Goal: Information Seeking & Learning: Compare options

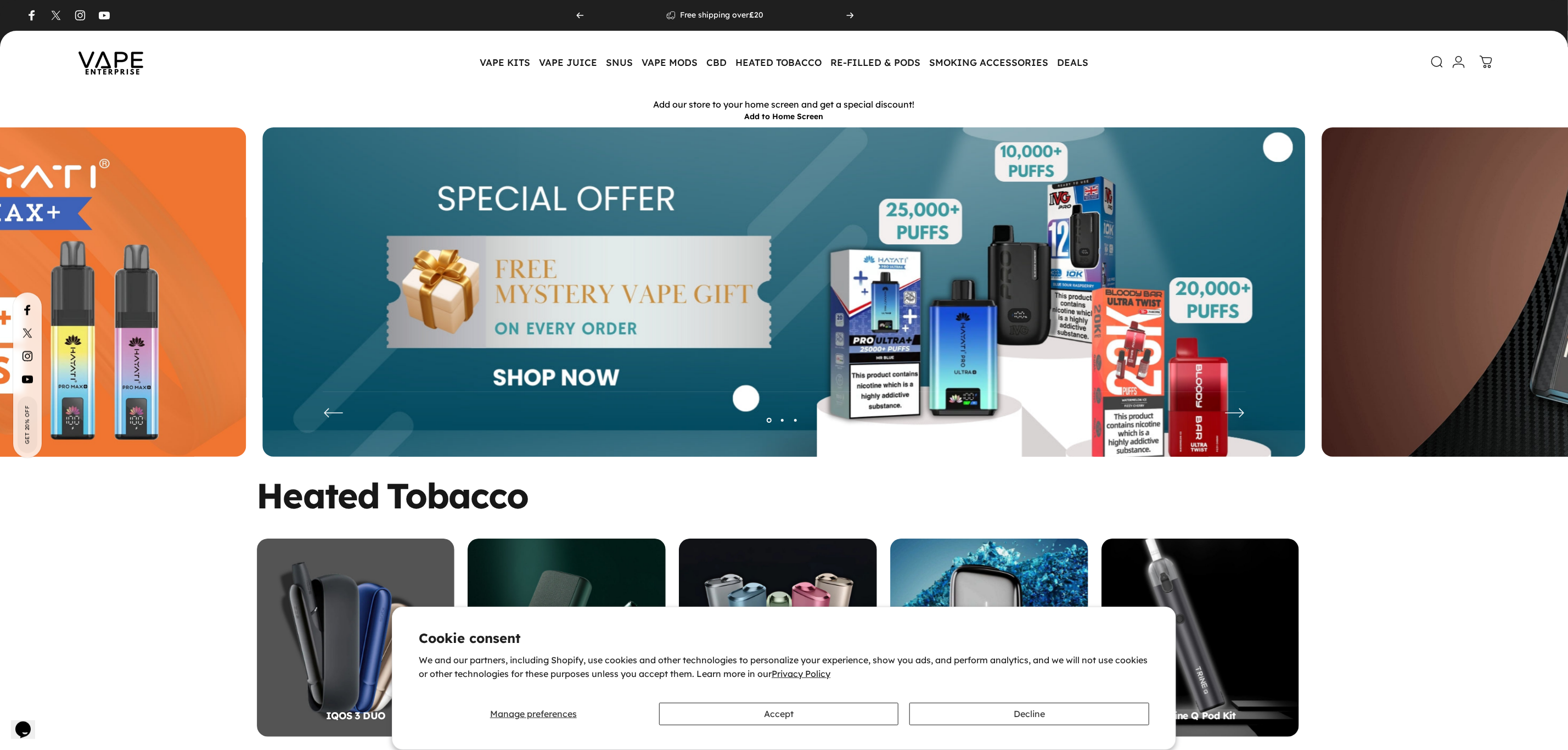
click at [1433, 63] on icon at bounding box center [1437, 62] width 13 height 13
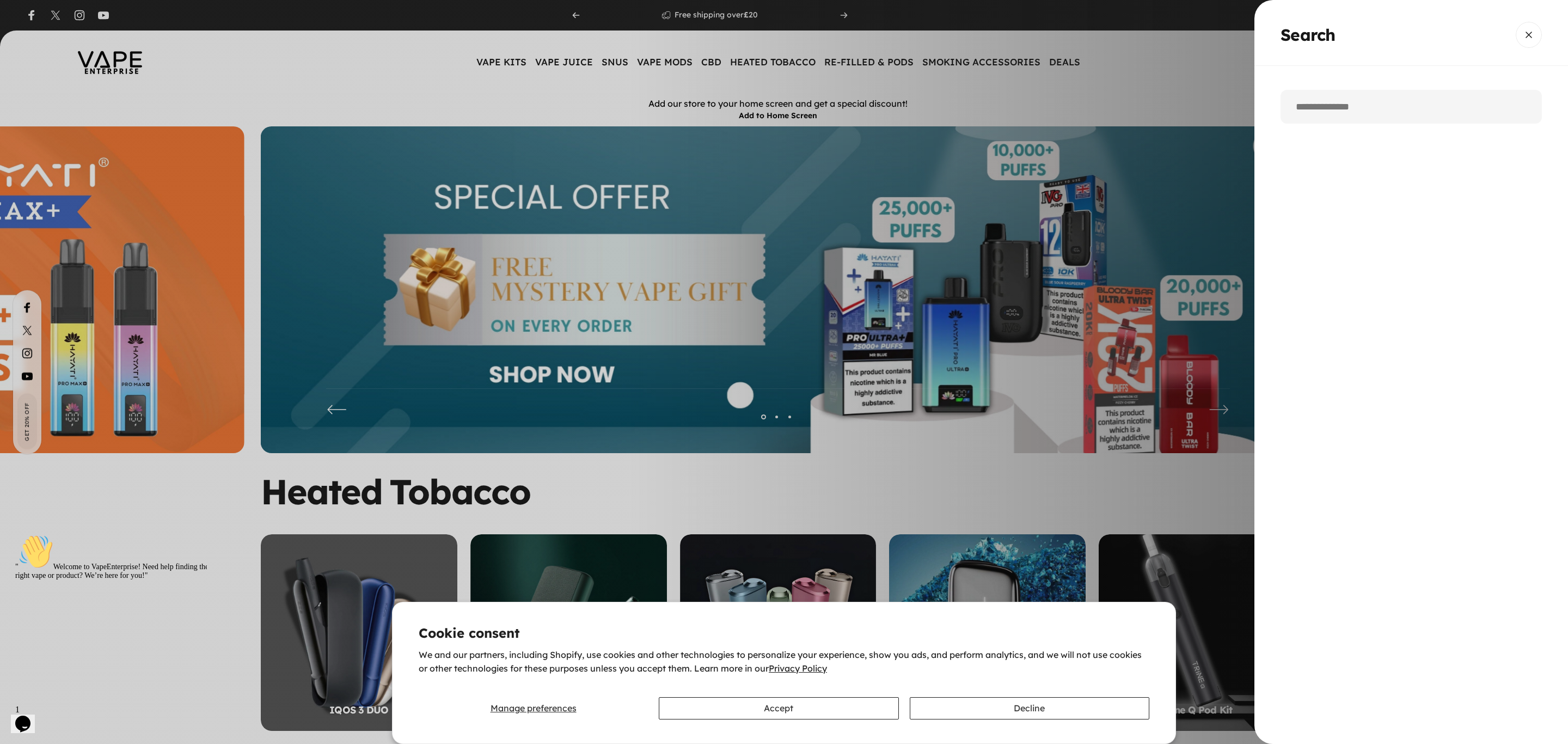
click at [1352, 93] on input "Search" at bounding box center [1412, 107] width 262 height 34
paste input "*********"
type input "*********"
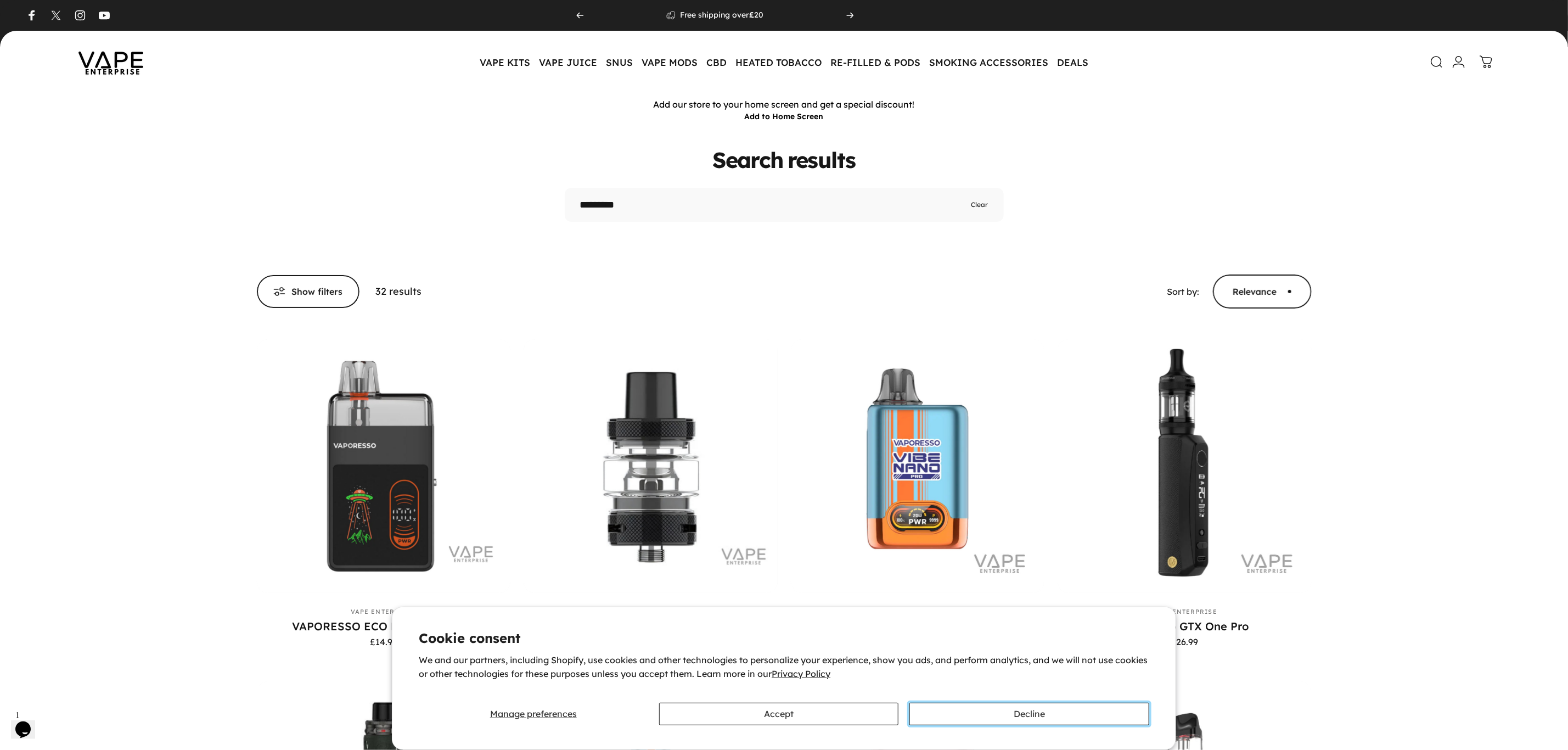
click at [973, 702] on button "Decline" at bounding box center [1029, 713] width 240 height 23
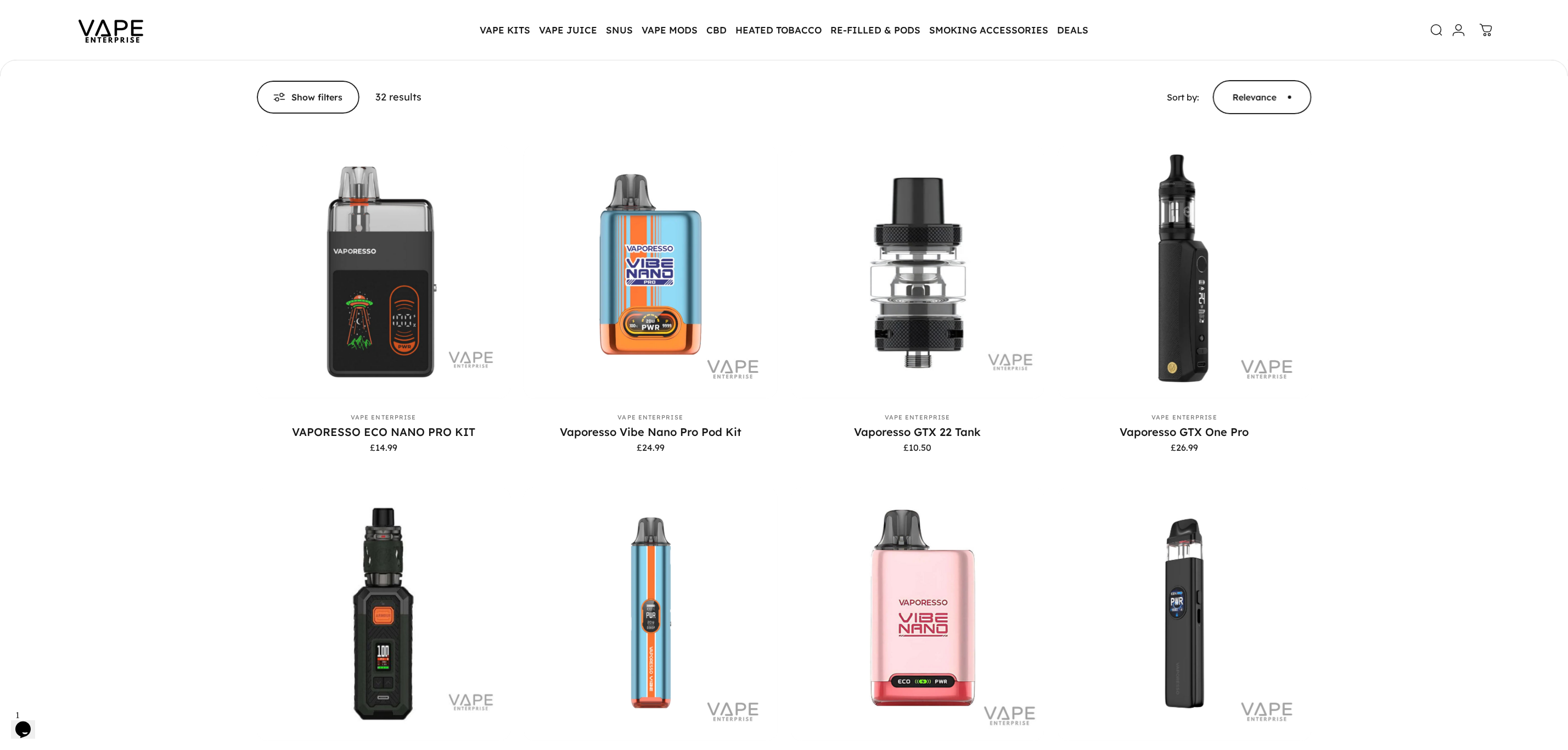
scroll to position [162, 0]
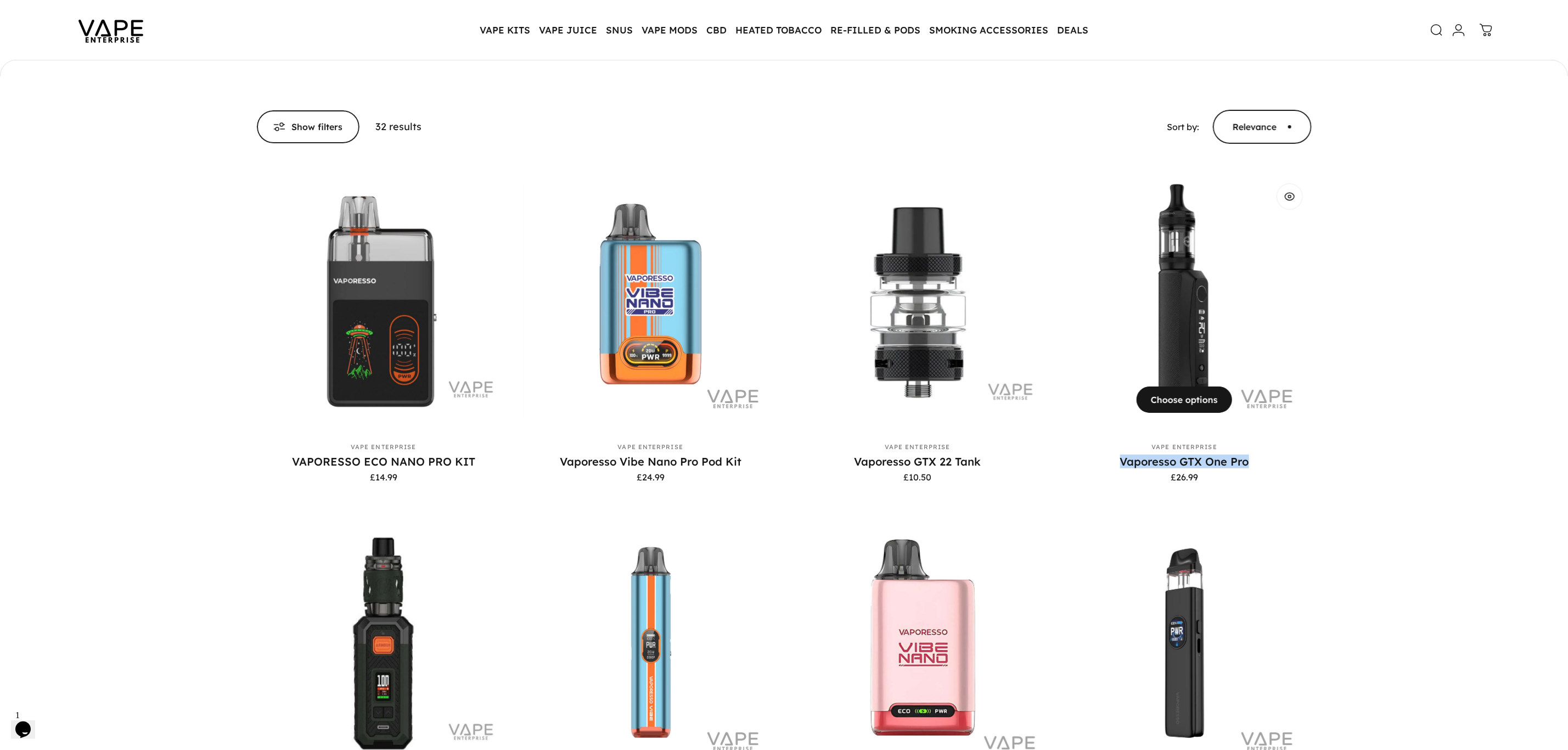
drag, startPoint x: 1268, startPoint y: 465, endPoint x: 1102, endPoint y: 460, distance: 166.1
click at [1102, 460] on div "Vaporesso GTX One Pro £26.99" at bounding box center [1184, 468] width 254 height 27
copy link "Vaporesso GTX One Pro"
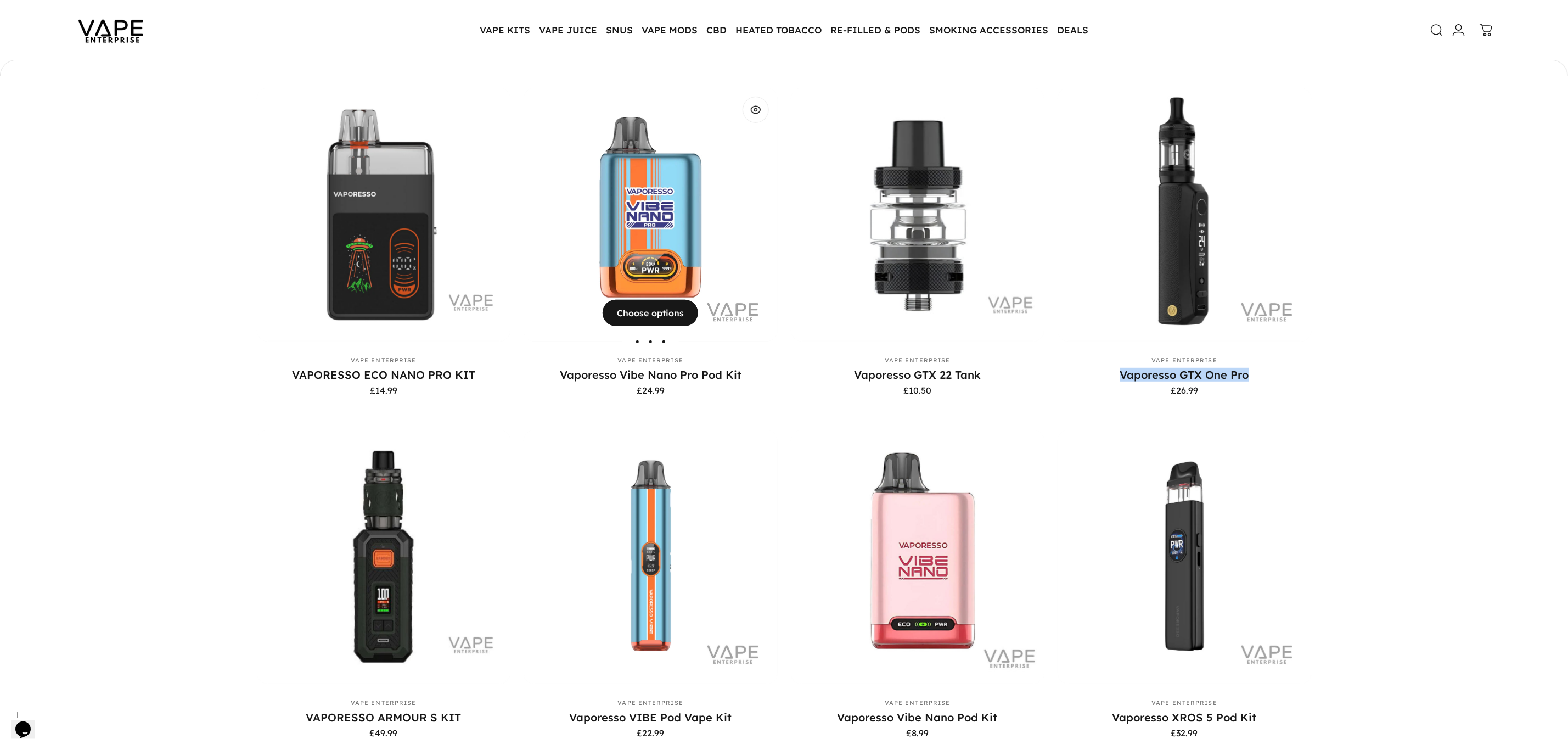
scroll to position [244, 0]
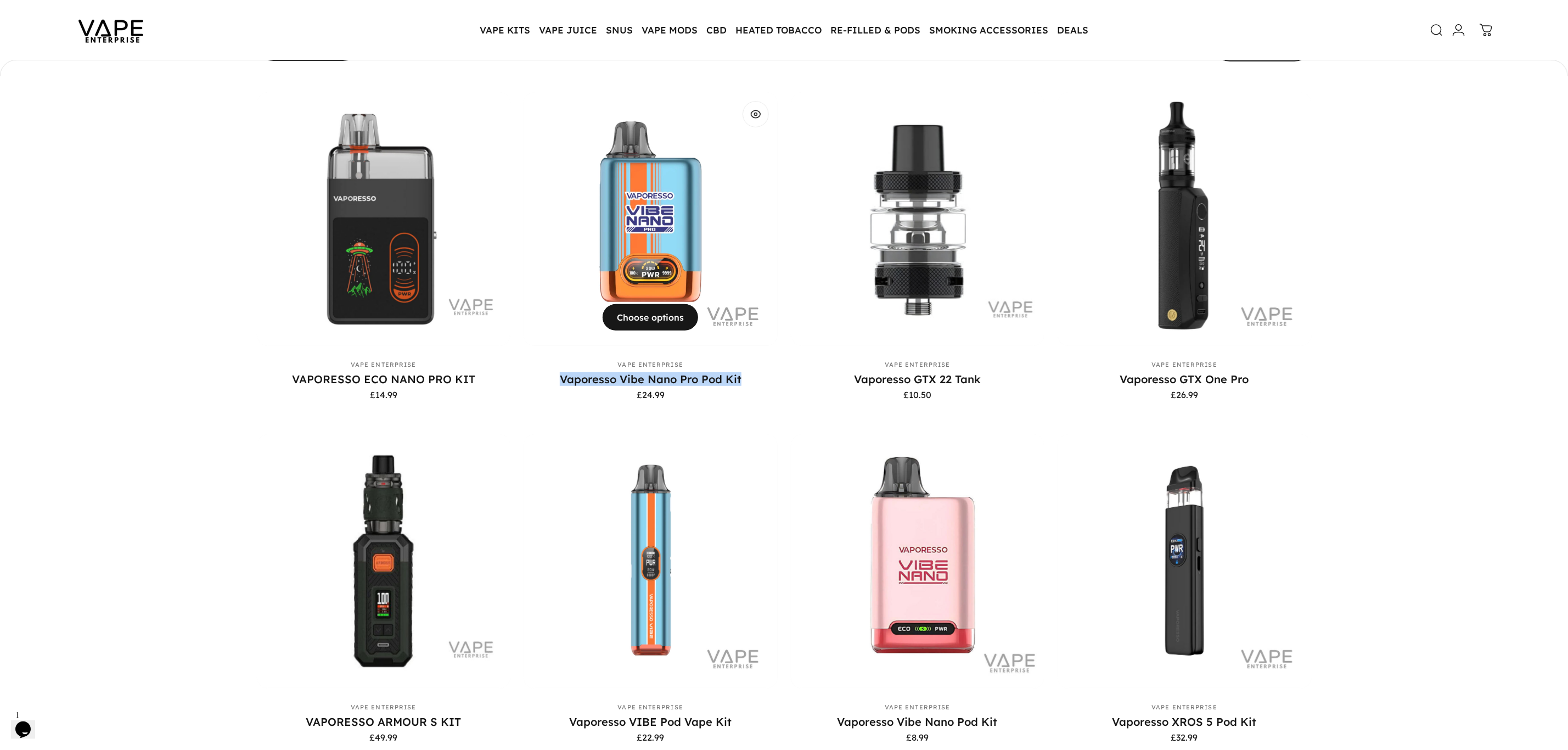
drag, startPoint x: 552, startPoint y: 379, endPoint x: 777, endPoint y: 379, distance: 225.0
click at [777, 379] on p "Vaporesso Vibe Nano Pro Pod Kit" at bounding box center [650, 379] width 254 height 14
copy link "Vaporesso Vibe Nano Pro Pod Kit"
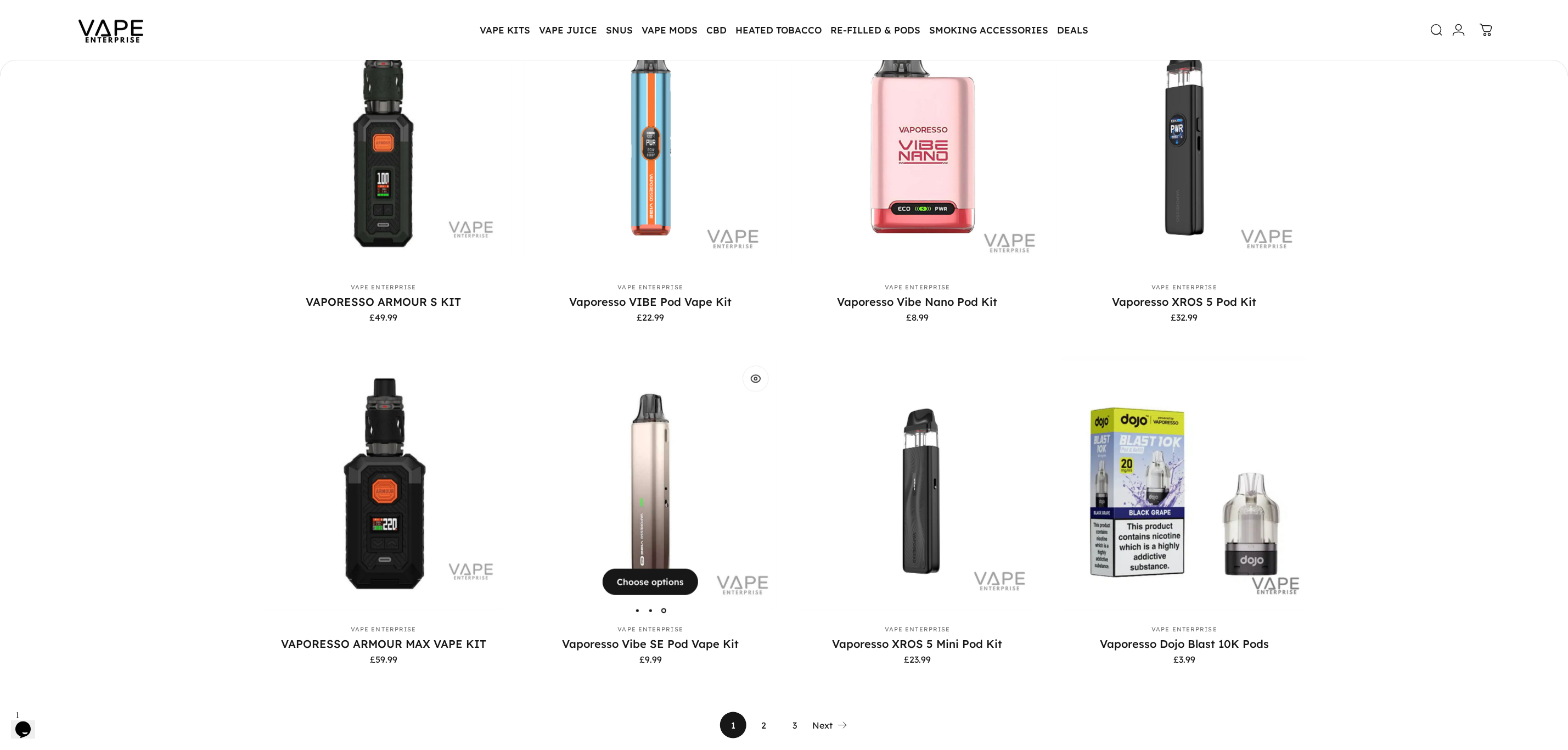
scroll to position [821, 0]
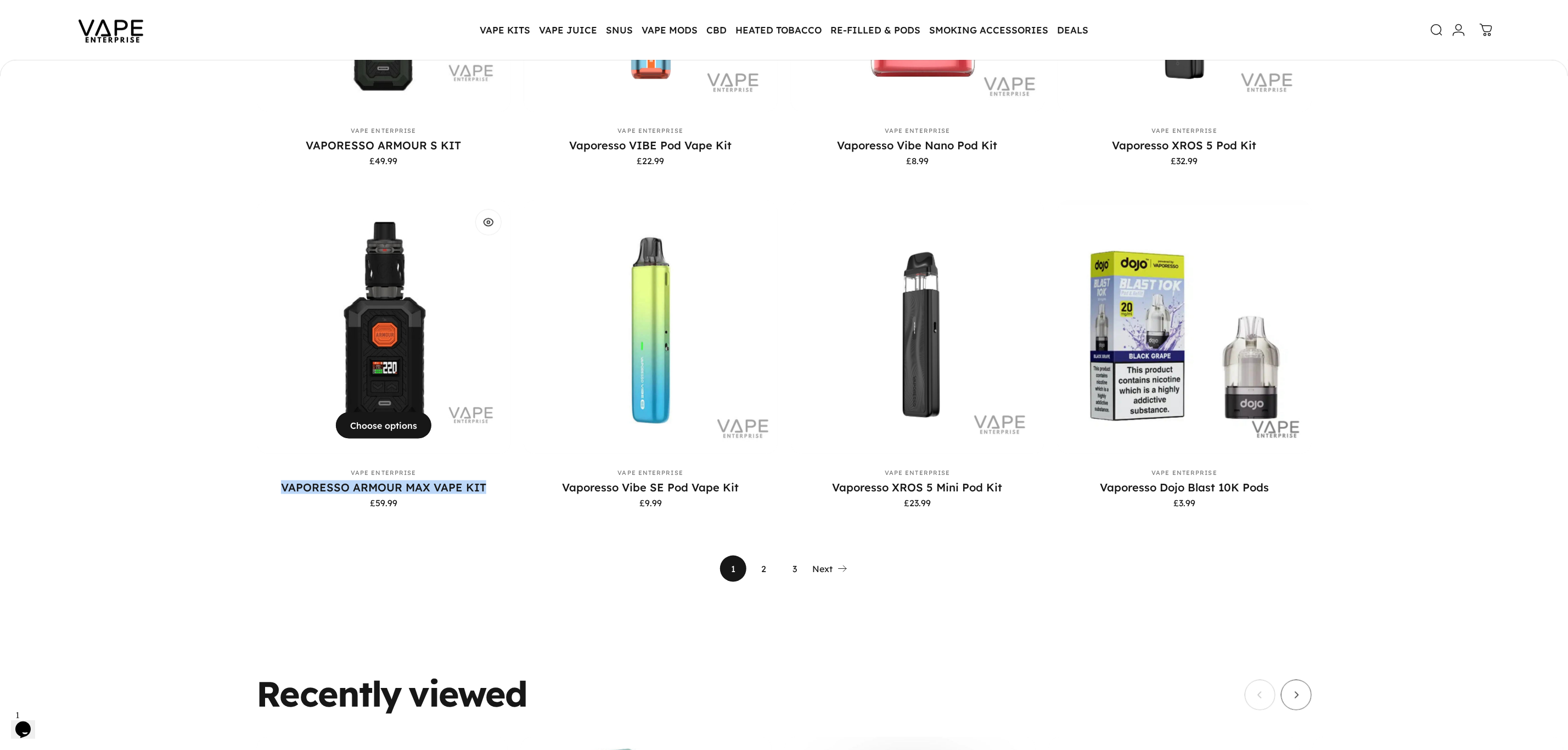
drag, startPoint x: 282, startPoint y: 484, endPoint x: 503, endPoint y: 483, distance: 221.0
click at [503, 483] on p "VAPORESSO ARMOUR MAX VAPE KIT" at bounding box center [383, 487] width 254 height 14
copy link "VAPORESSO ARMOUR MAX VAPE KIT"
click at [761, 559] on link "2" at bounding box center [763, 568] width 26 height 26
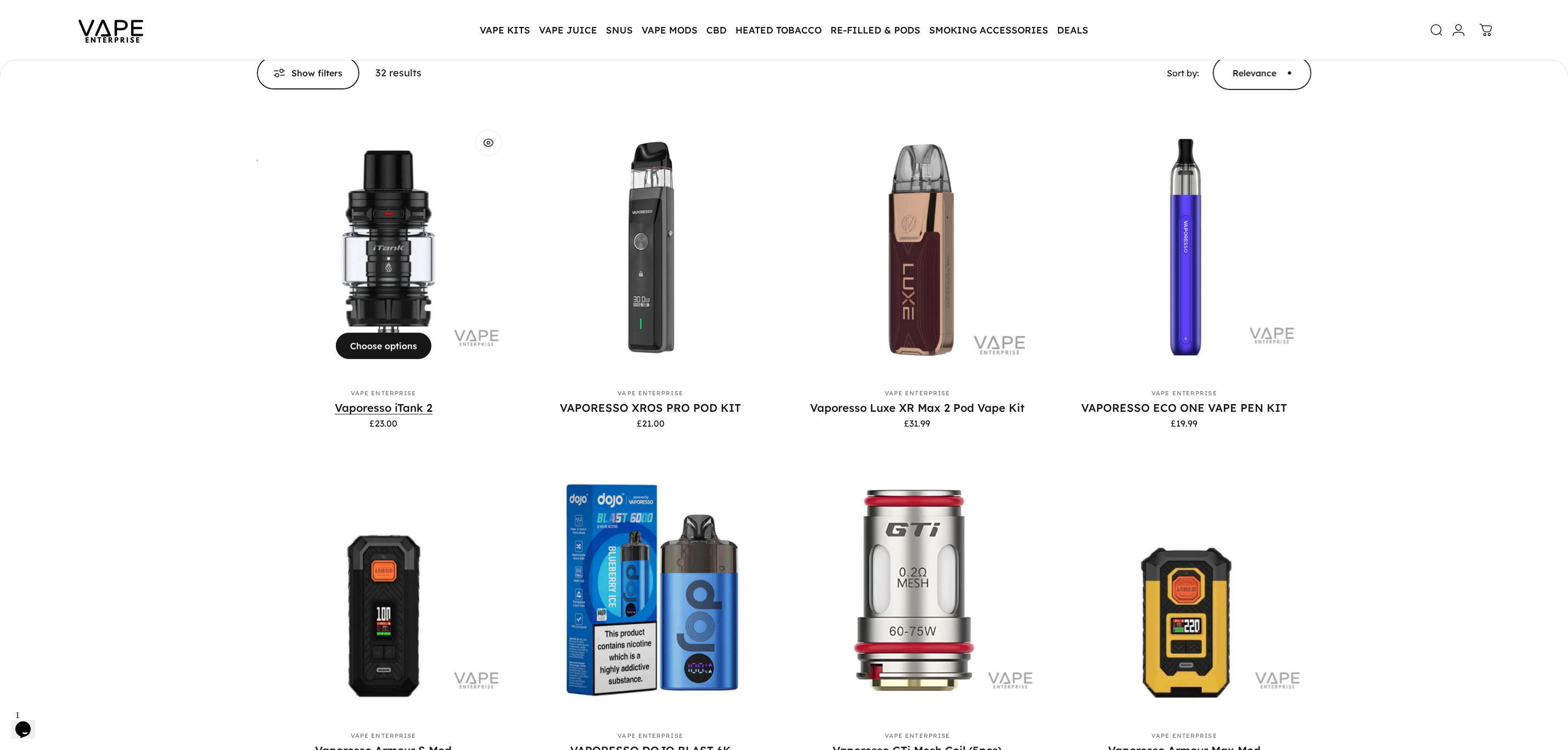
scroll to position [244, 0]
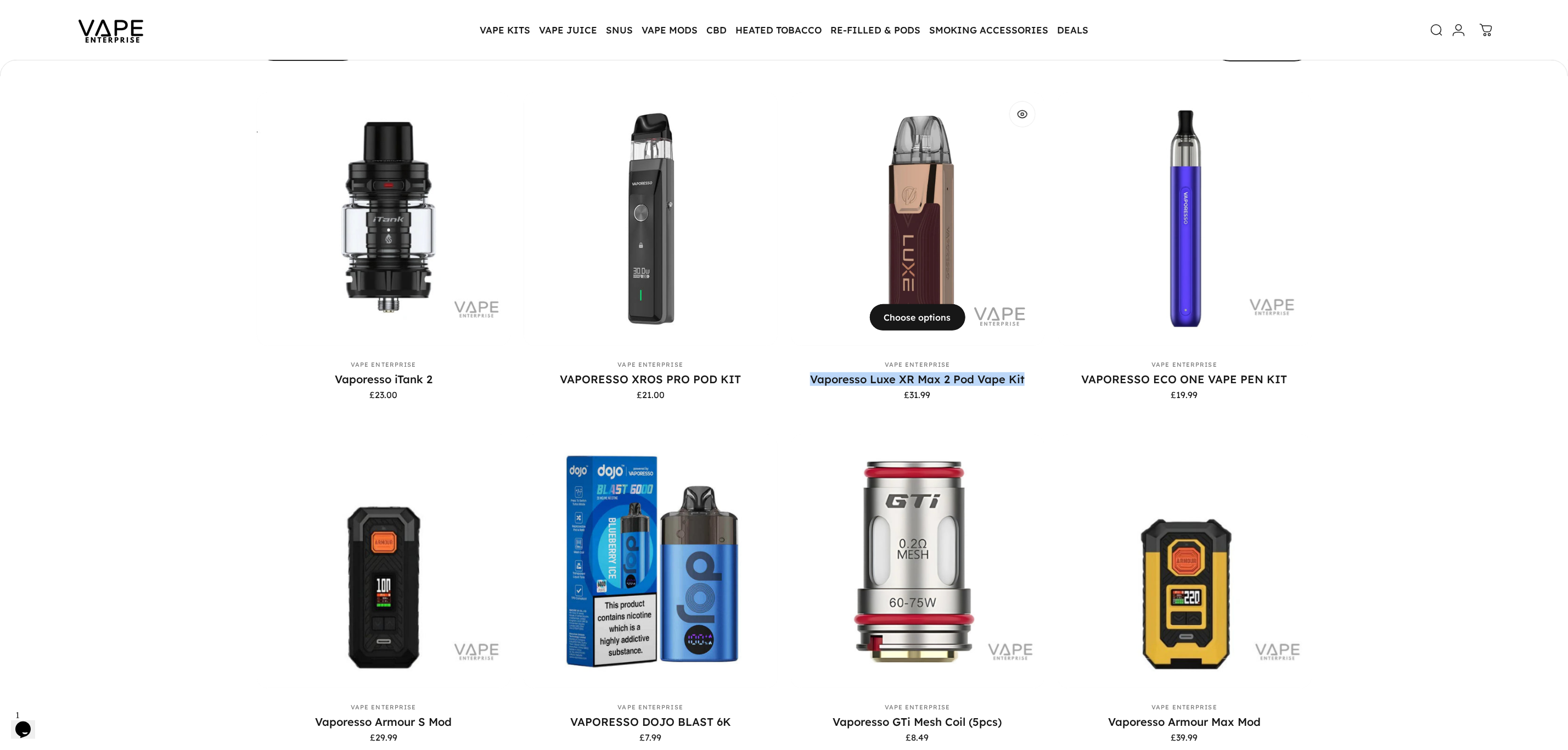
drag, startPoint x: 792, startPoint y: 376, endPoint x: 1028, endPoint y: 379, distance: 236.0
click at [1028, 379] on p "Vaporesso Luxe XR Max 2 Pod Vape Kit" at bounding box center [918, 379] width 254 height 14
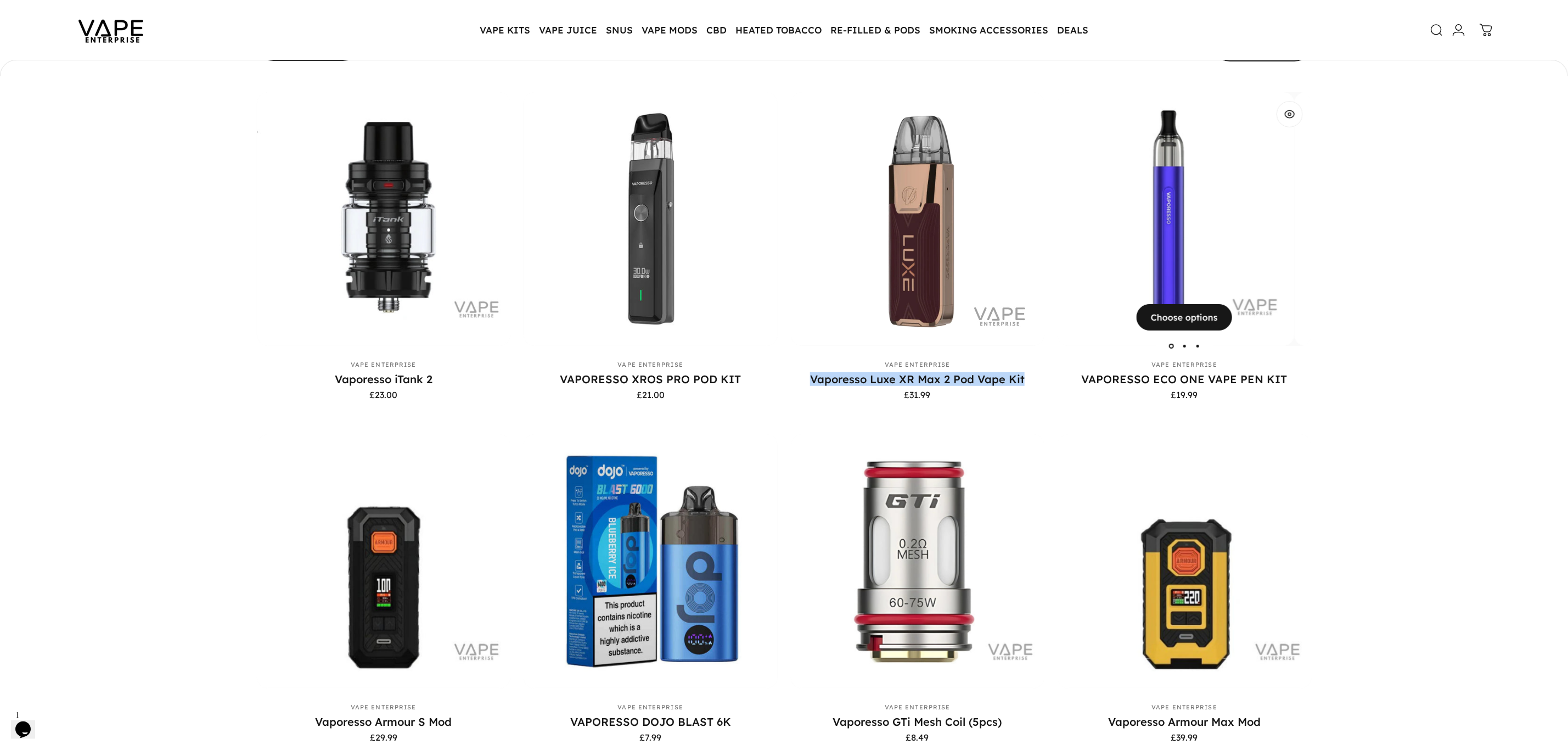
copy link "Vaporesso Luxe XR Max 2 Pod Vape Kit"
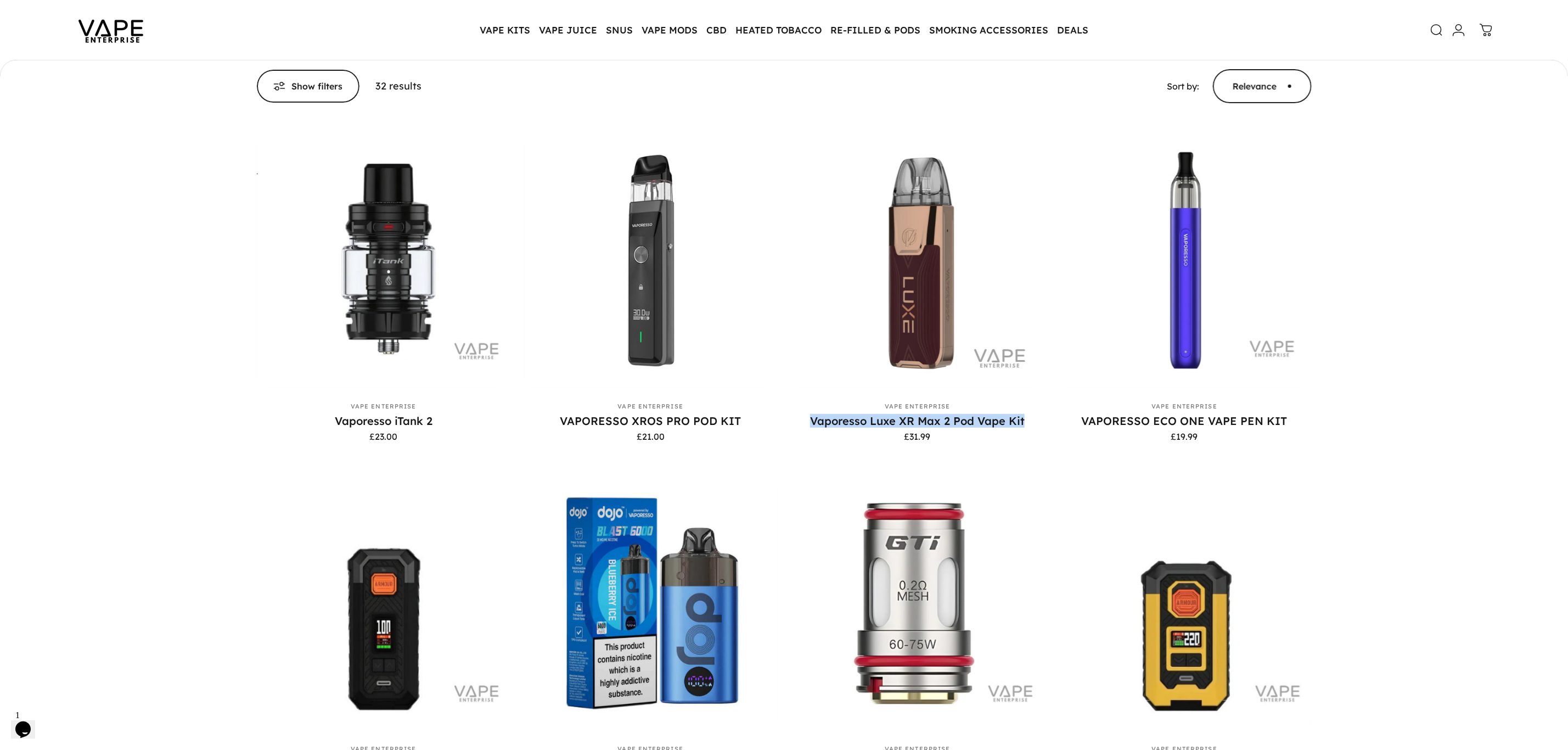
scroll to position [162, 0]
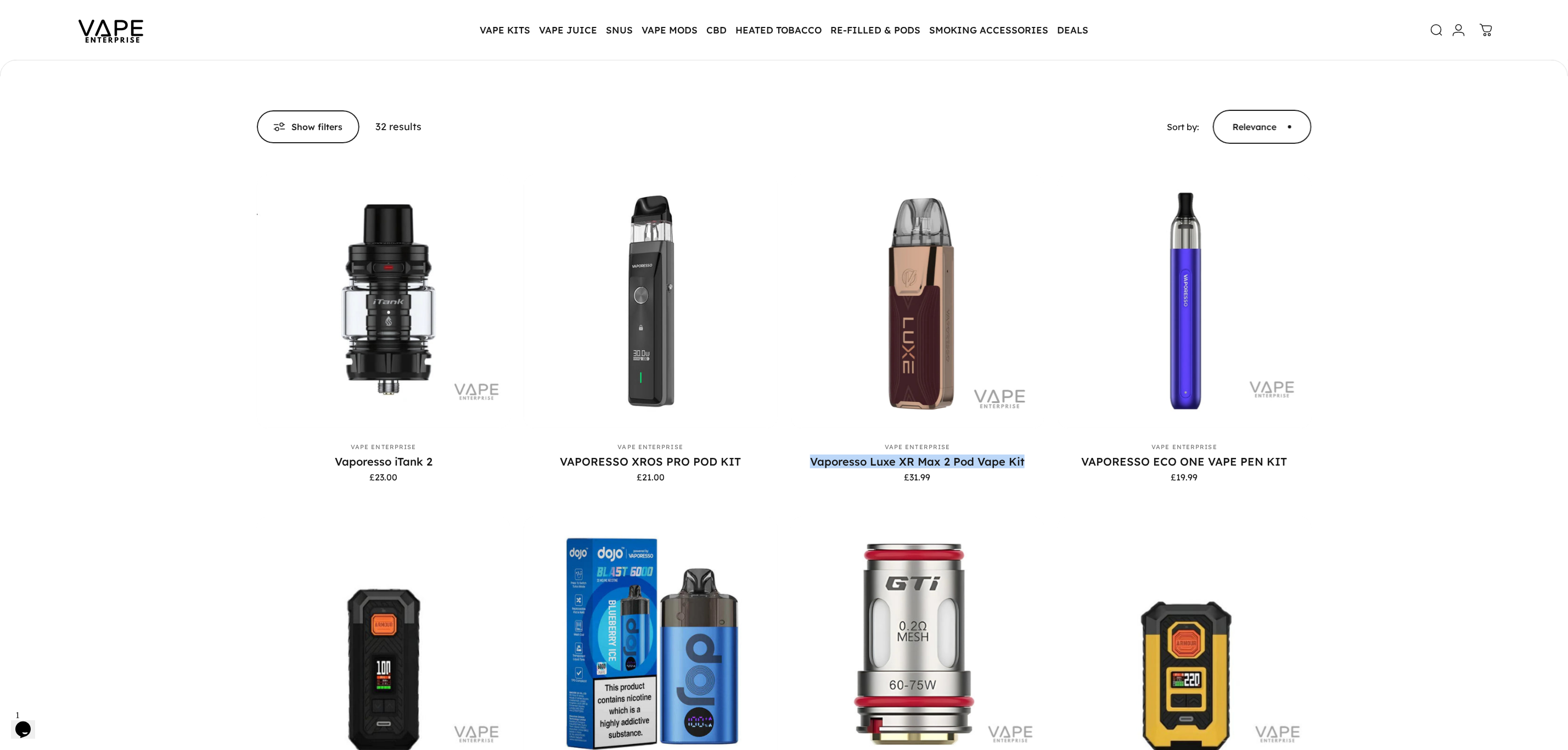
copy link "Vaporesso Luxe XR Max 2 Pod Vape Kit"
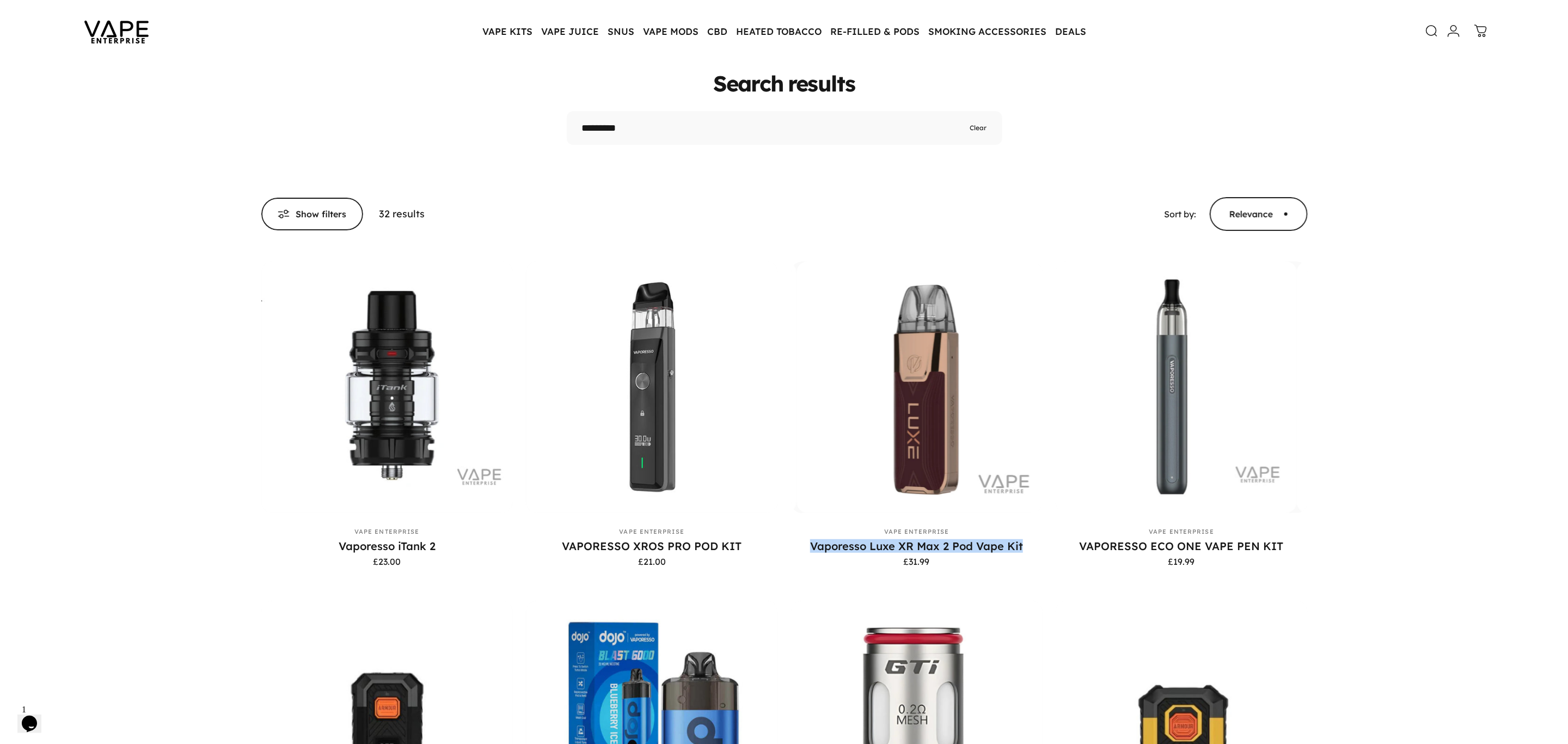
scroll to position [0, 0]
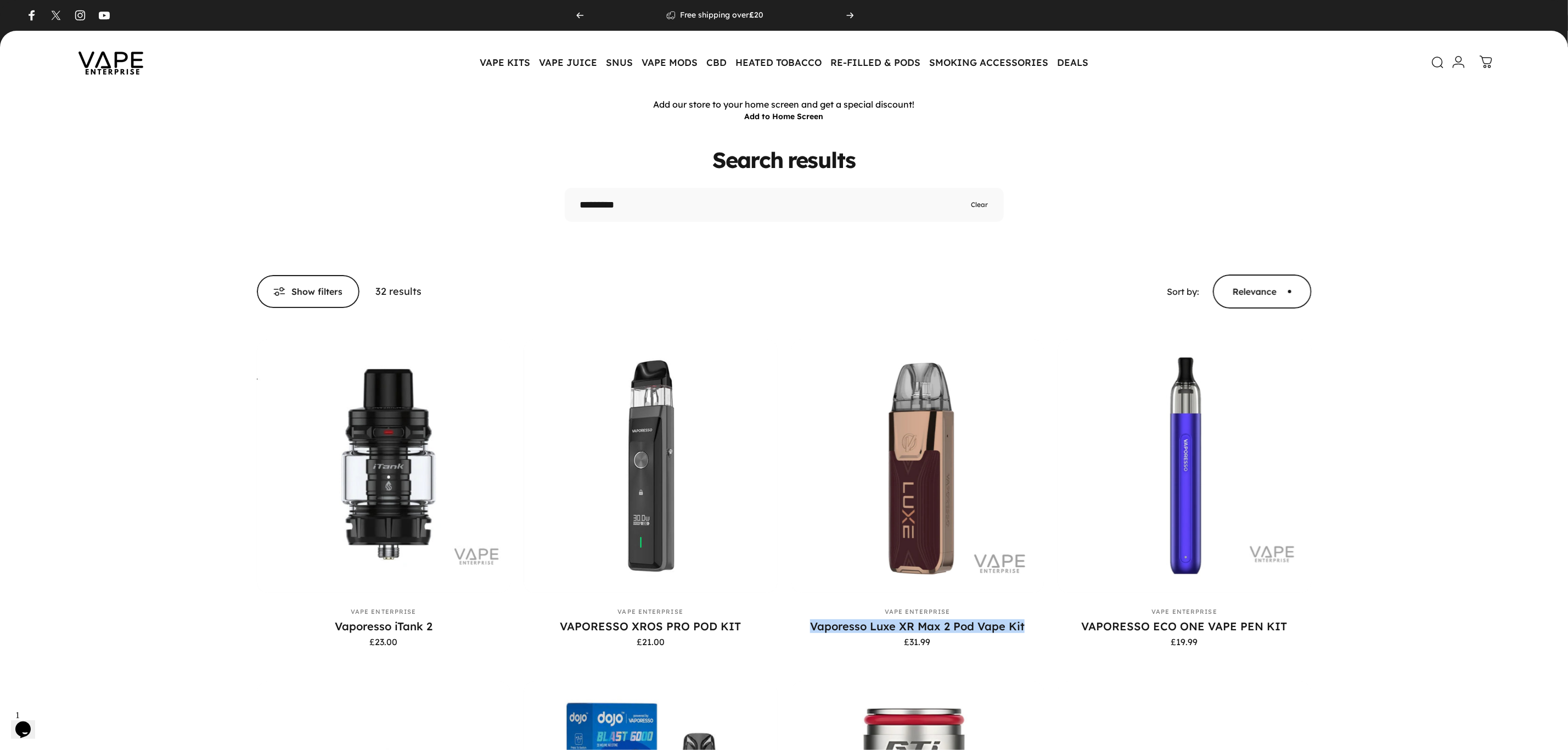
click at [1438, 64] on icon at bounding box center [1437, 62] width 13 height 13
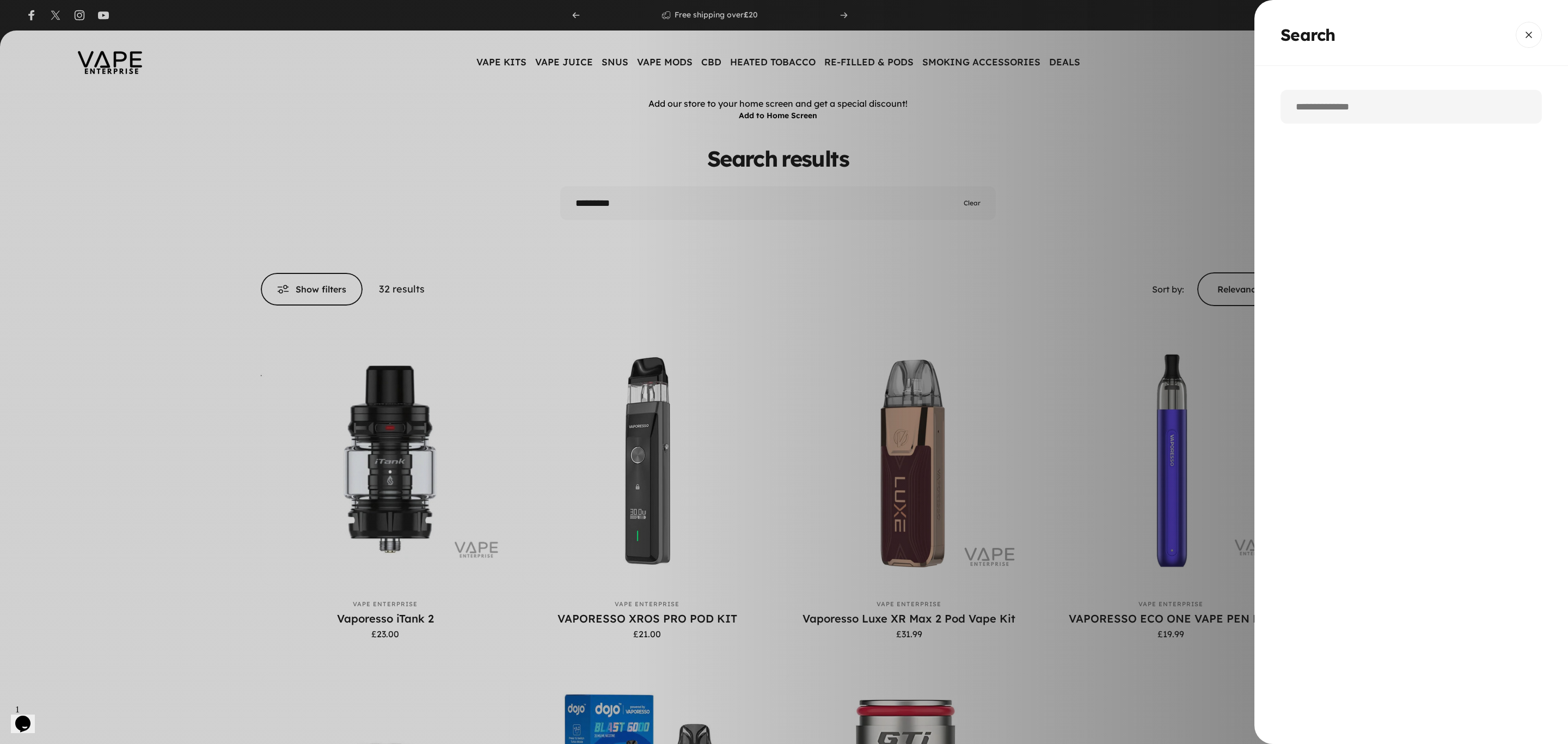
click at [1346, 102] on input "Search" at bounding box center [1412, 107] width 262 height 34
type input "****"
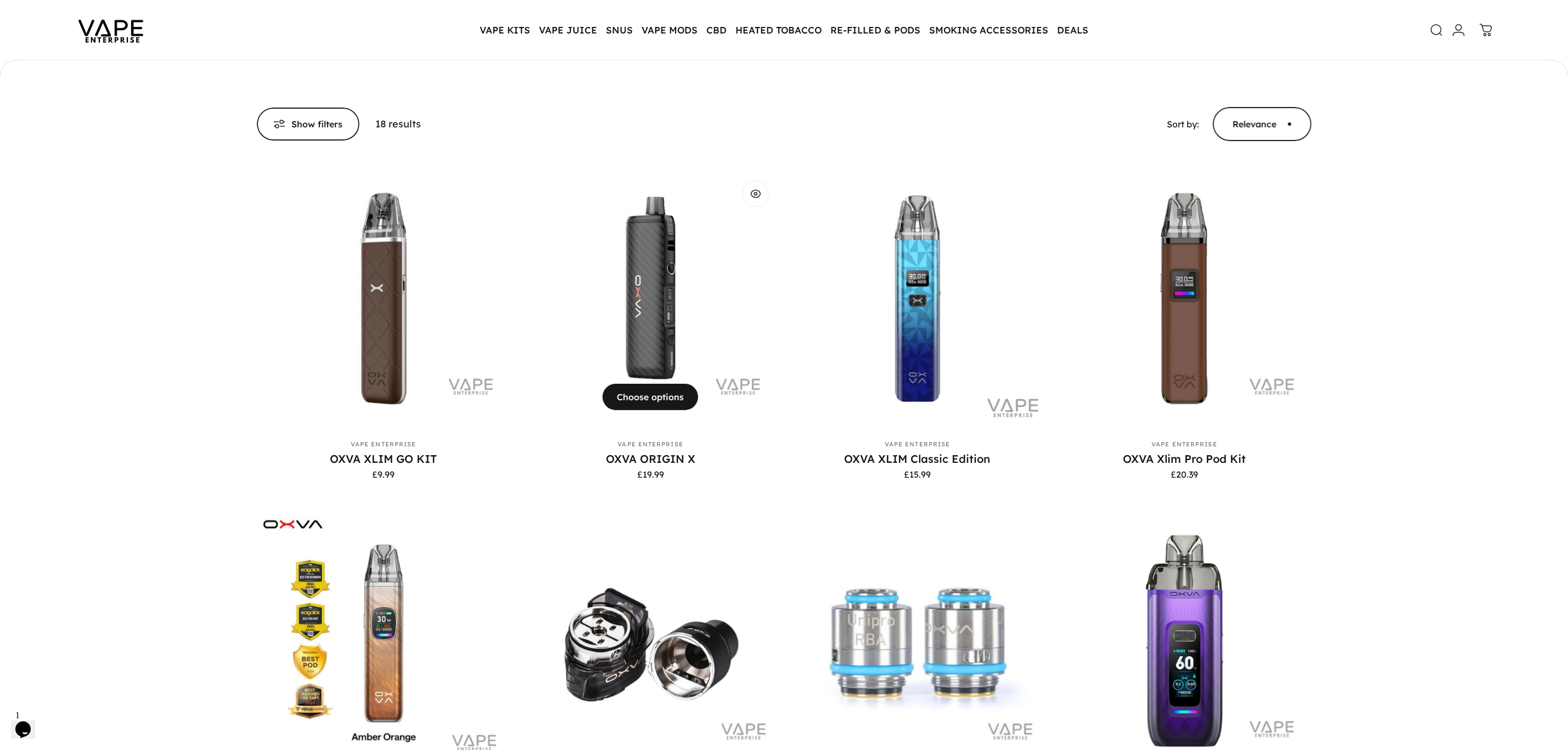
scroll to position [162, 0]
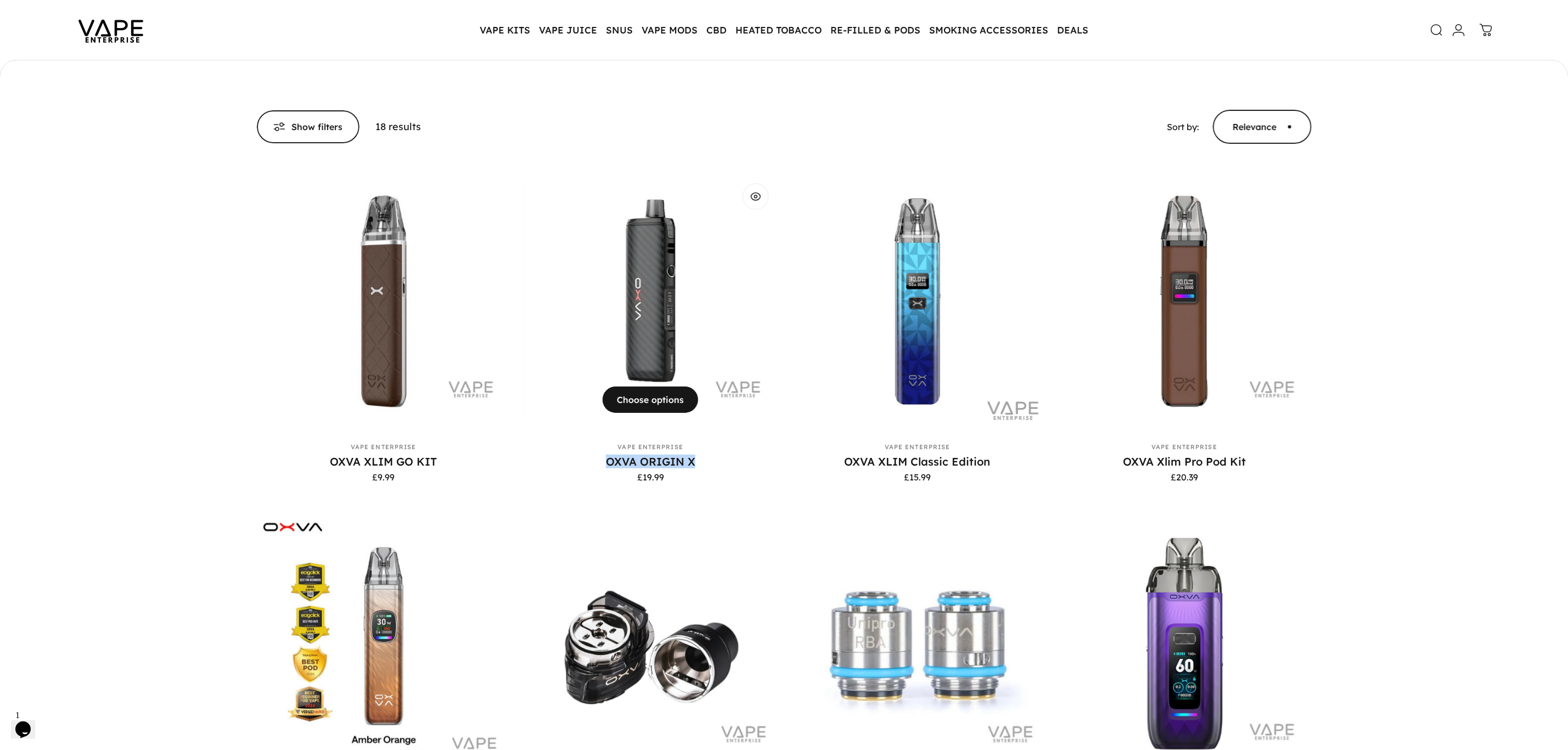
drag, startPoint x: 601, startPoint y: 456, endPoint x: 708, endPoint y: 455, distance: 107.0
click at [708, 455] on p "OXVA ORIGIN X" at bounding box center [650, 461] width 254 height 14
copy link "OXVA ORIGIN X"
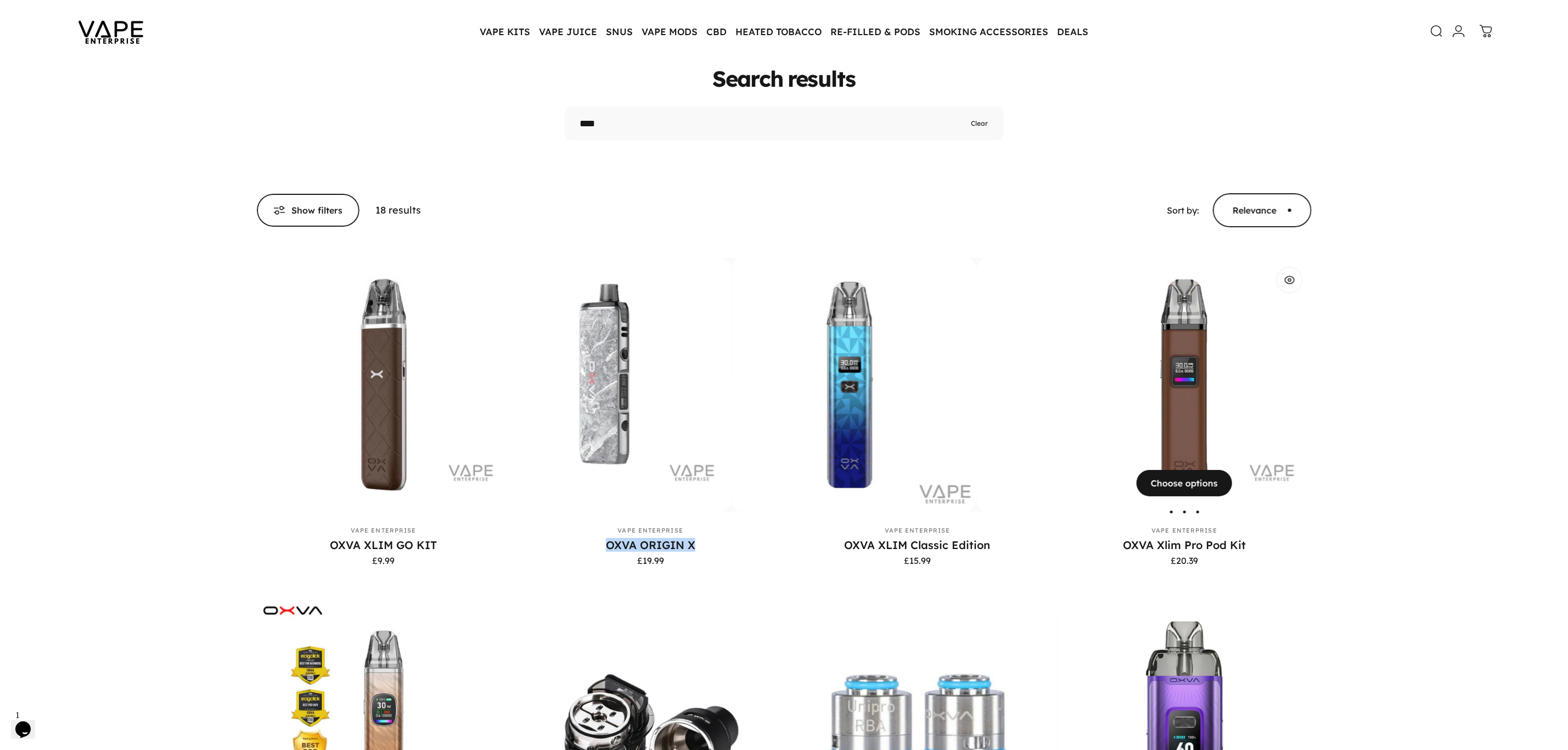
scroll to position [82, 0]
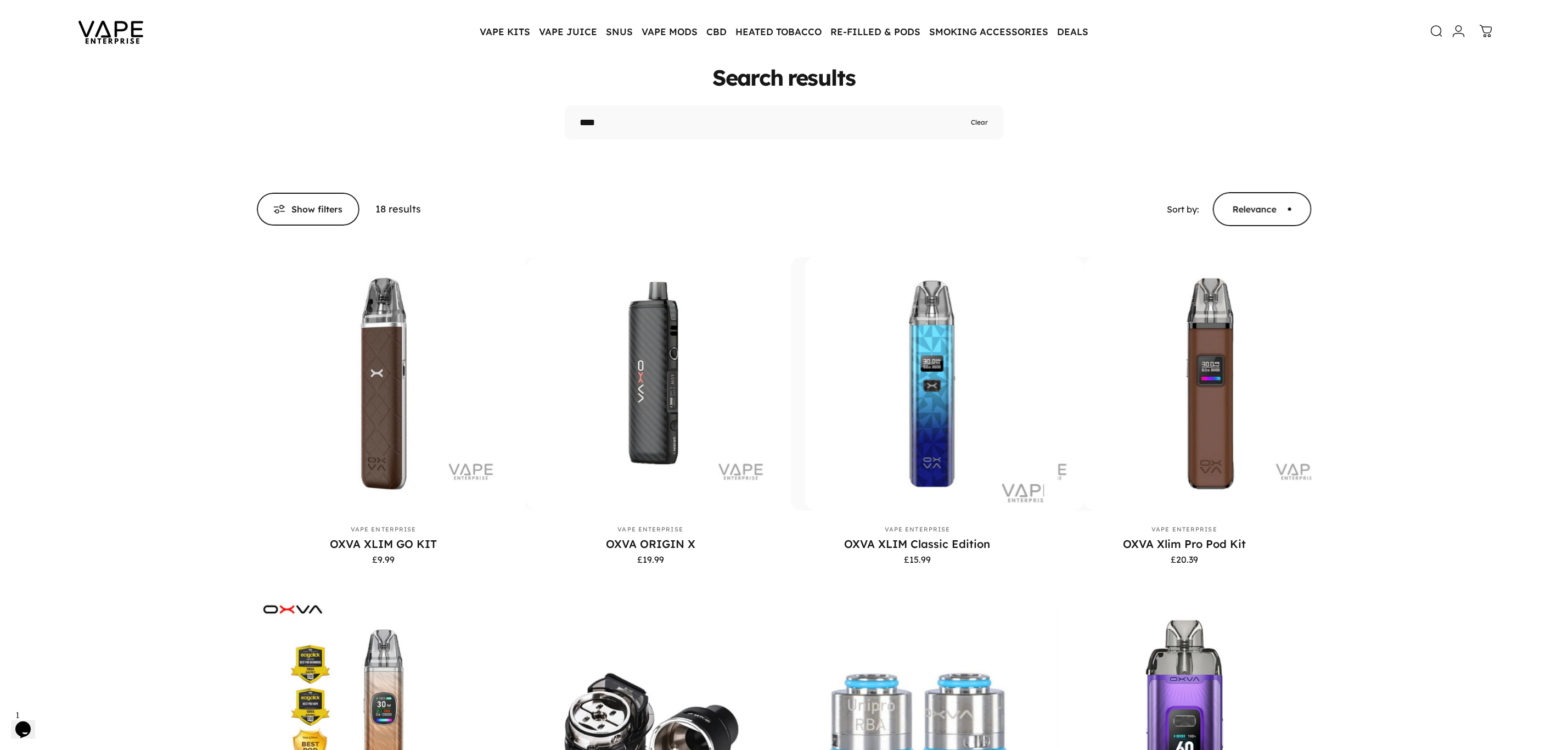
click at [1463, 601] on div "**********" at bounding box center [784, 695] width 1568 height 1256
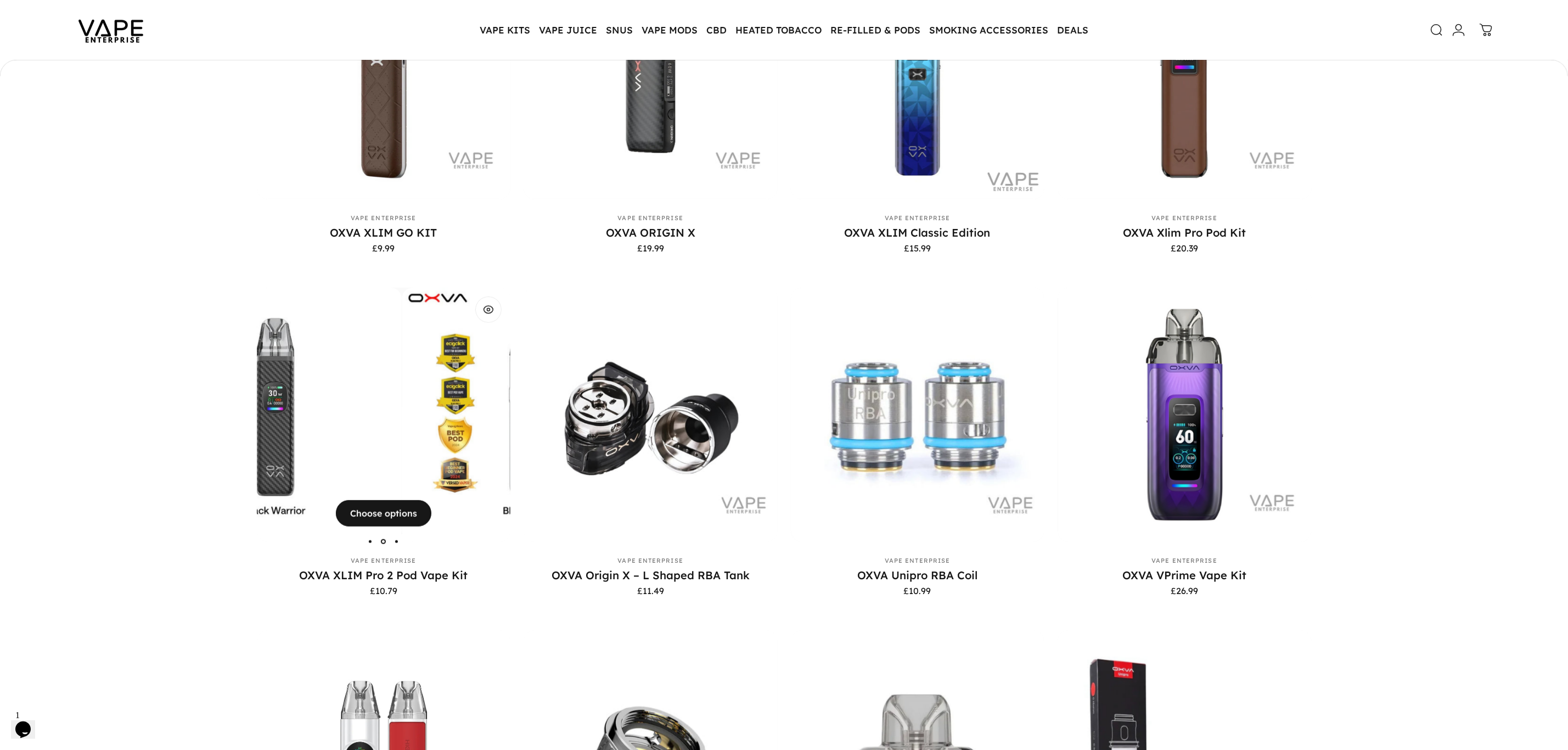
scroll to position [491, 0]
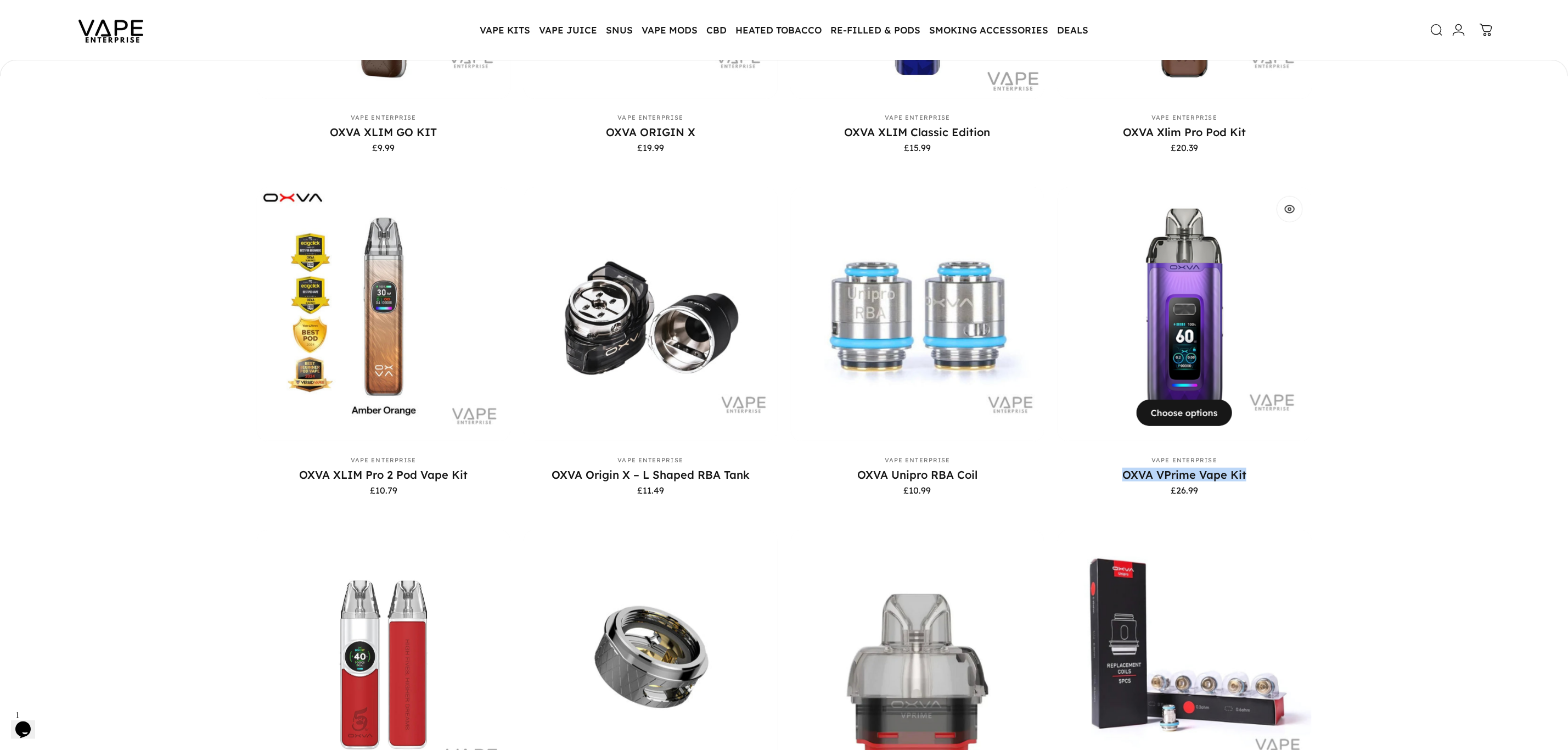
drag, startPoint x: 1105, startPoint y: 468, endPoint x: 1247, endPoint y: 465, distance: 142.0
click at [1247, 468] on p "OXVA VPrime Vape Kit" at bounding box center [1184, 474] width 254 height 14
copy link "OXVA VPrime Vape Kit"
